Goal: Task Accomplishment & Management: Manage account settings

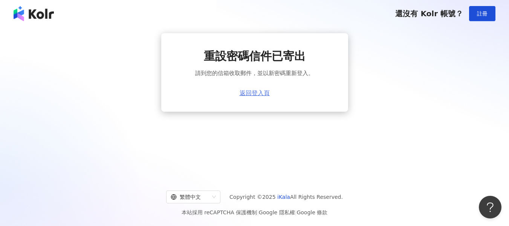
drag, startPoint x: 0, startPoint y: 0, endPoint x: 256, endPoint y: 95, distance: 272.6
click at [256, 95] on link "返回登入頁" at bounding box center [254, 93] width 30 height 7
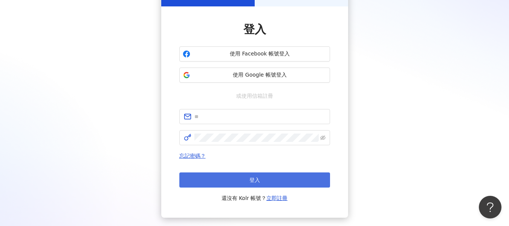
scroll to position [96, 0]
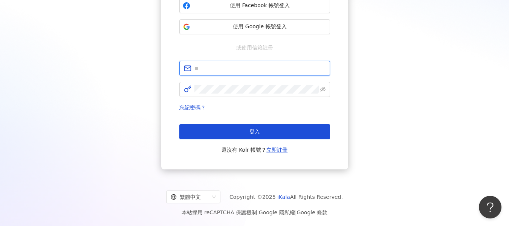
click at [218, 68] on input "text" at bounding box center [259, 68] width 131 height 8
paste input "**********"
type input "**********"
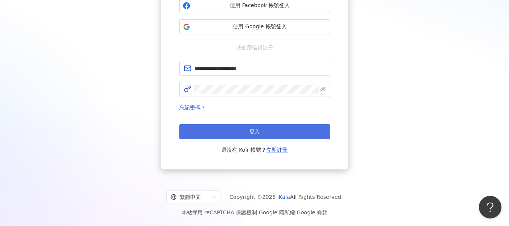
click at [226, 128] on button "登入" at bounding box center [254, 131] width 151 height 15
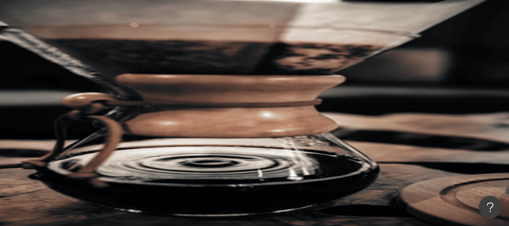
click at [175, 20] on div "el-icon-cs 預約線上 Demo 申請試用 繁體中文 J" at bounding box center [299, 75] width 420 height 151
click at [198, 44] on input "search" at bounding box center [167, 37] width 61 height 14
click at [380, 60] on div "申請試用" at bounding box center [299, 75] width 420 height 30
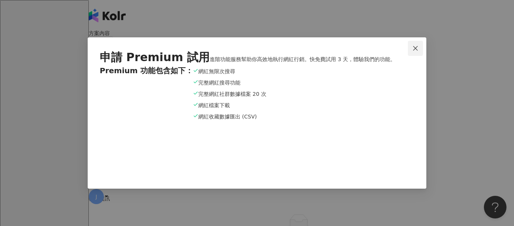
click at [417, 46] on icon "close" at bounding box center [415, 48] width 5 height 5
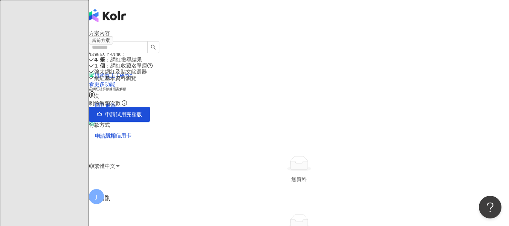
click at [497, 14] on div "el-icon-cs 預約線上 Demo 回到服務 申請試用 繁體中文 J" at bounding box center [299, 105] width 420 height 211
click at [109, 193] on icon at bounding box center [106, 195] width 5 height 5
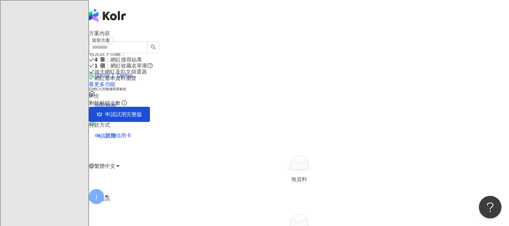
click at [109, 193] on icon at bounding box center [106, 195] width 5 height 5
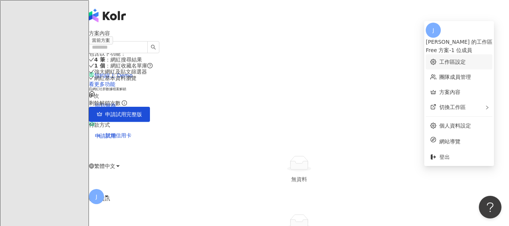
click at [439, 59] on link "工作區設定" at bounding box center [452, 62] width 26 height 6
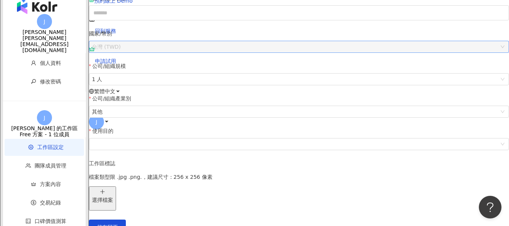
scroll to position [75, 0]
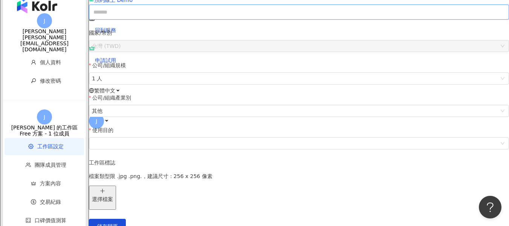
click at [170, 20] on input "公司/組織名稱" at bounding box center [299, 12] width 420 height 15
type input "**********"
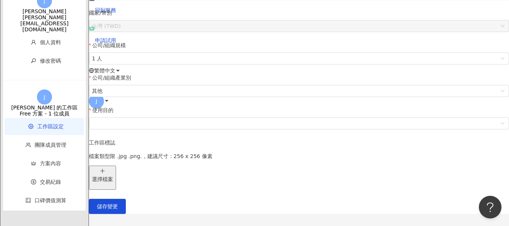
scroll to position [113, 0]
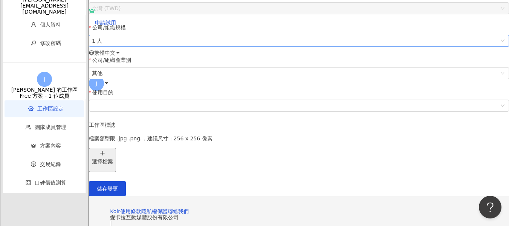
click at [156, 46] on span "1 人" at bounding box center [299, 40] width 414 height 11
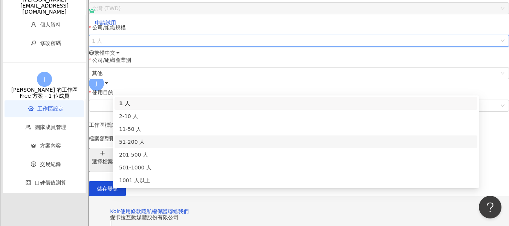
click at [159, 142] on div "51-200 人" at bounding box center [296, 141] width 354 height 8
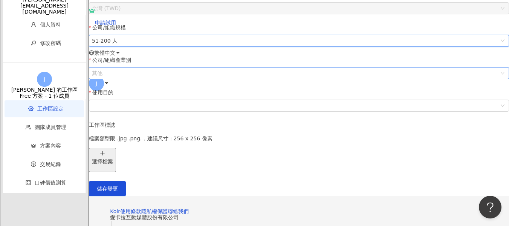
click at [152, 79] on span "其他" at bounding box center [299, 72] width 414 height 11
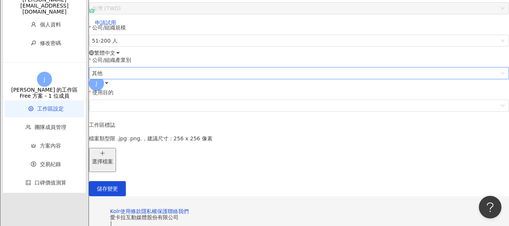
click at [159, 79] on span "其他" at bounding box center [299, 72] width 414 height 11
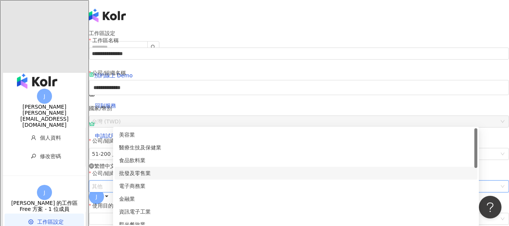
scroll to position [38, 0]
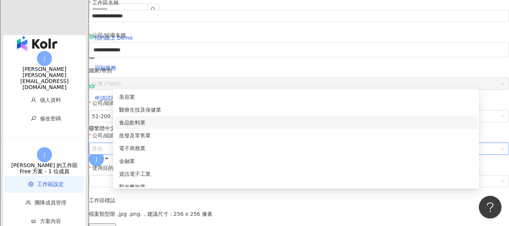
drag, startPoint x: 475, startPoint y: 109, endPoint x: 354, endPoint y: 120, distance: 121.4
click at [473, 124] on div "美容業 醫療生技及保健業 食品飲料業 批發及零售業 電子商務業 金融業 資訊電子工業 觀光餐旅業 遊戲業" at bounding box center [295, 147] width 363 height 115
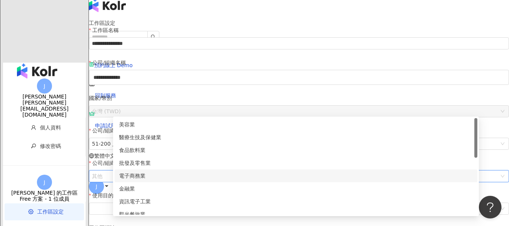
scroll to position [0, 0]
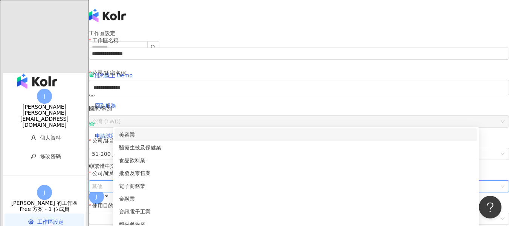
click at [230, 47] on div "工作區名稱" at bounding box center [299, 41] width 420 height 11
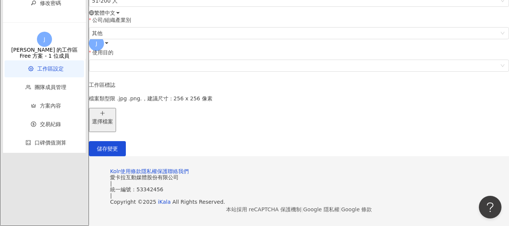
scroll to position [188, 0]
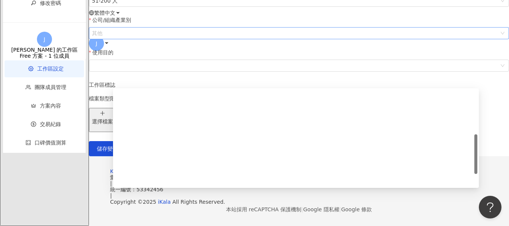
click at [177, 39] on span "其他" at bounding box center [299, 32] width 414 height 11
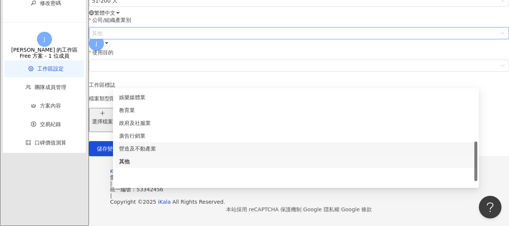
scroll to position [128, 0]
drag, startPoint x: 474, startPoint y: 135, endPoint x: 462, endPoint y: 143, distance: 14.4
click at [462, 143] on div "通訊業 娛樂媒體業 教育業 政府及社服業 廣告行銷業 營造及不動產業 其他 資訊軟體業 其他製造業" at bounding box center [295, 138] width 363 height 96
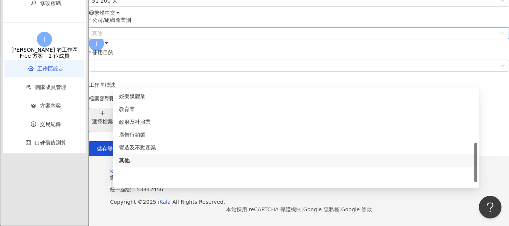
click at [157, 156] on div "其他" at bounding box center [296, 160] width 354 height 8
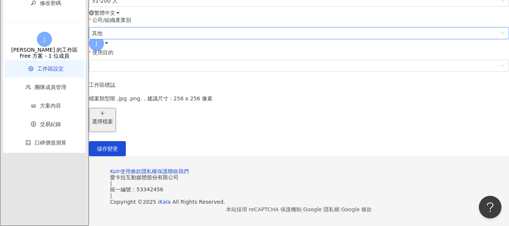
click at [239, 133] on form "**********" at bounding box center [299, 19] width 420 height 273
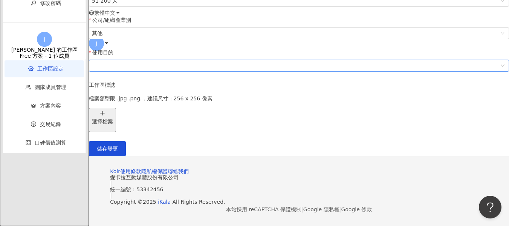
click at [194, 71] on span at bounding box center [299, 65] width 414 height 11
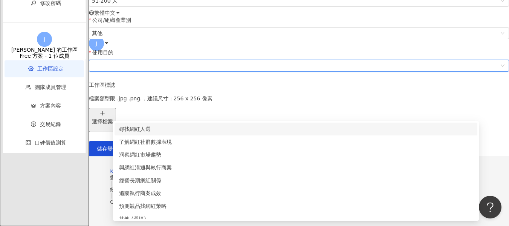
click at [204, 125] on div "尋找網紅人選" at bounding box center [296, 129] width 354 height 8
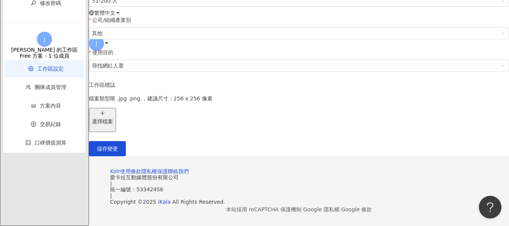
click at [281, 119] on form "**********" at bounding box center [299, 19] width 420 height 273
click at [118, 151] on span "儲存變更" at bounding box center [107, 148] width 21 height 6
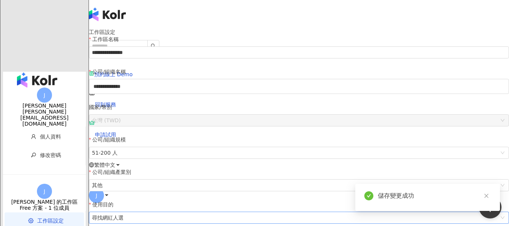
scroll to position [0, 0]
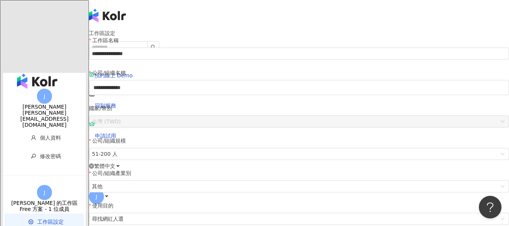
click at [491, 181] on div "J" at bounding box center [299, 196] width 420 height 30
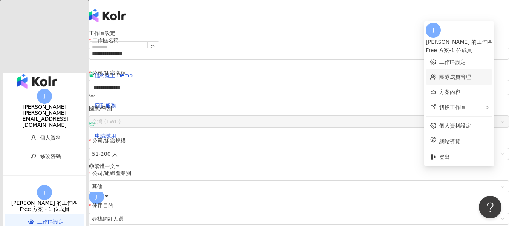
click at [439, 74] on link "團隊成員管理" at bounding box center [455, 77] width 32 height 6
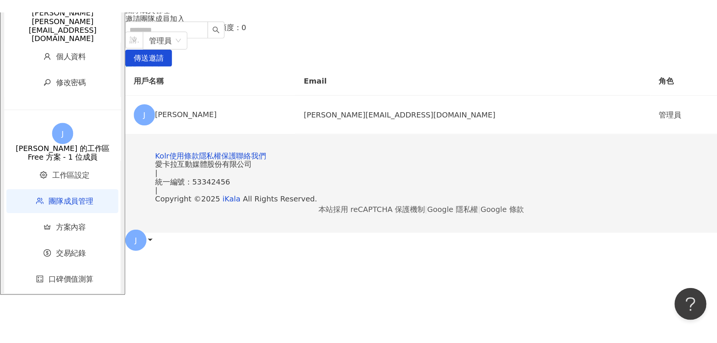
scroll to position [30, 0]
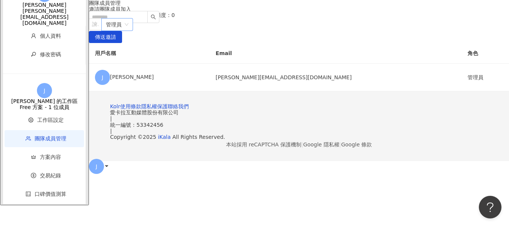
click at [128, 31] on span "管理員" at bounding box center [117, 24] width 23 height 12
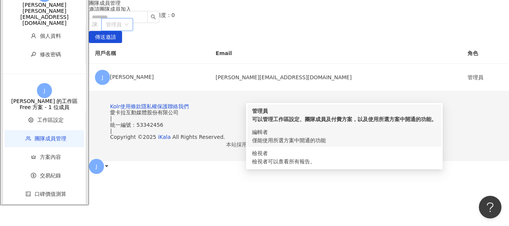
click at [375, 136] on div "編輯者" at bounding box center [344, 132] width 185 height 8
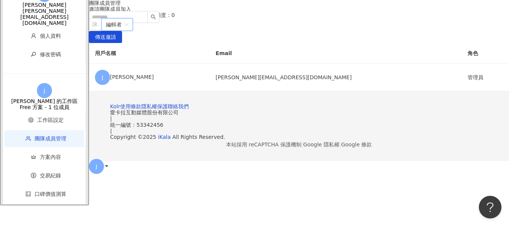
click at [294, 51] on div "邀請團隊成員加入 團隊成員人數上限：1 ｜ 剩餘額度：0 請輸入一個或多個電子郵件 編輯者 編輯者 傳送邀請 用戶名稱 Email 角色 J [PERSON_…" at bounding box center [299, 48] width 420 height 85
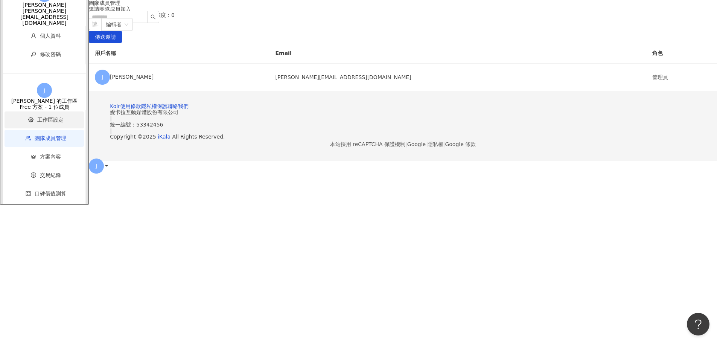
click at [42, 123] on span "工作區設定" at bounding box center [50, 120] width 26 height 6
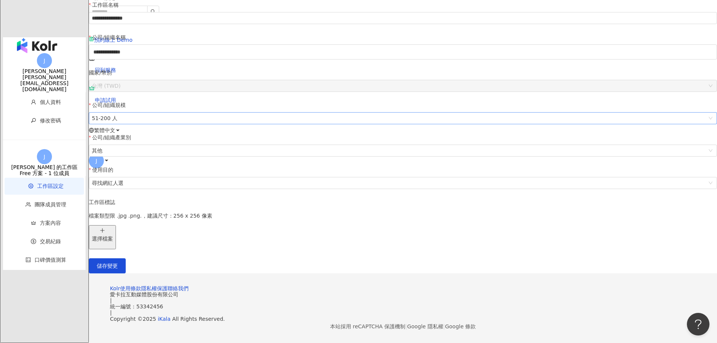
scroll to position [27, 0]
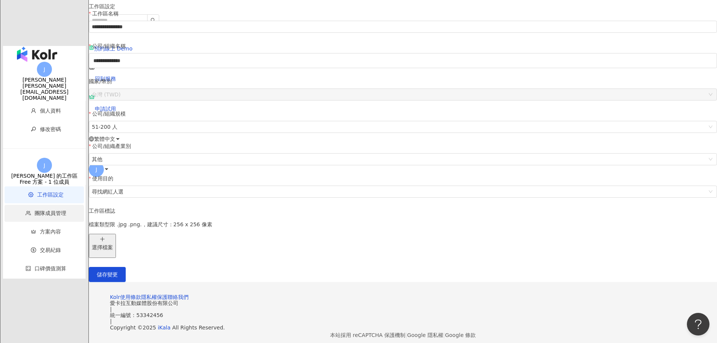
click at [41, 210] on span "團隊成員管理" at bounding box center [51, 213] width 32 height 6
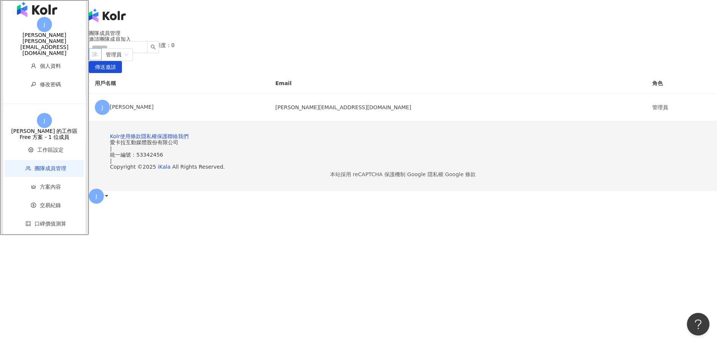
click at [92, 57] on div at bounding box center [91, 55] width 2 height 6
type input "*"
paste input "**********"
type input "**********"
click at [239, 59] on div "[PERSON_NAME][EMAIL_ADDRESS][DOMAIN_NAME]" at bounding box center [164, 54] width 149 height 11
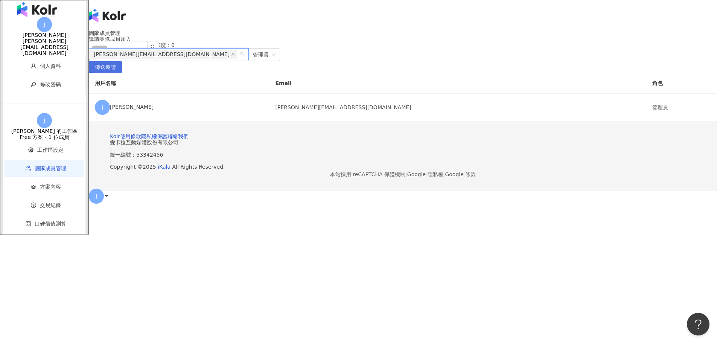
click at [116, 73] on span "傳送邀請" at bounding box center [105, 67] width 21 height 12
click at [266, 121] on div "團隊成員管理 邀請團隊成員加入 團隊成員人數上限：1 ｜ 剩餘額度：0 [EMAIL_ADDRESS][DOMAIN_NAME] 管理員 傳送邀請 用戶名稱 …" at bounding box center [403, 75] width 628 height 91
